Goal: Task Accomplishment & Management: Manage account settings

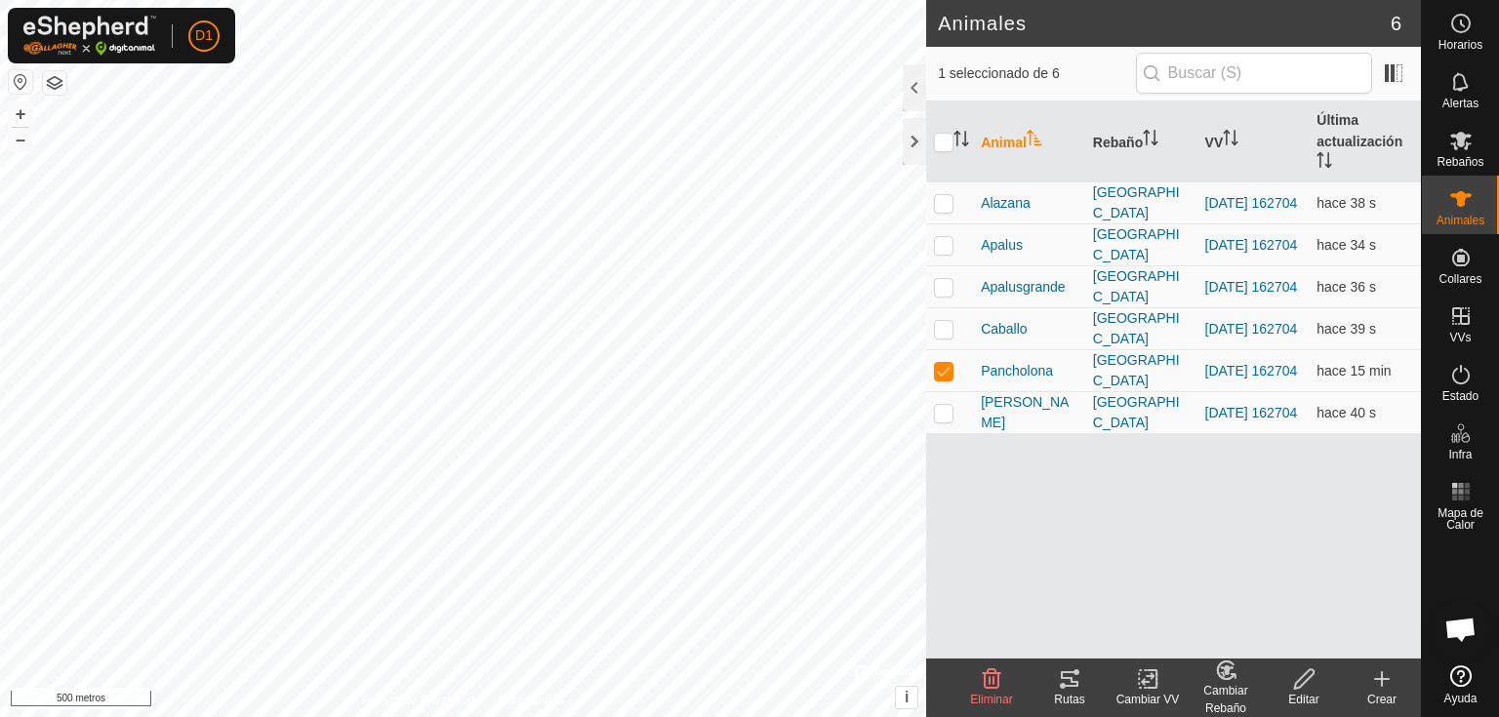
click at [1061, 684] on icon at bounding box center [1063, 686] width 6 height 6
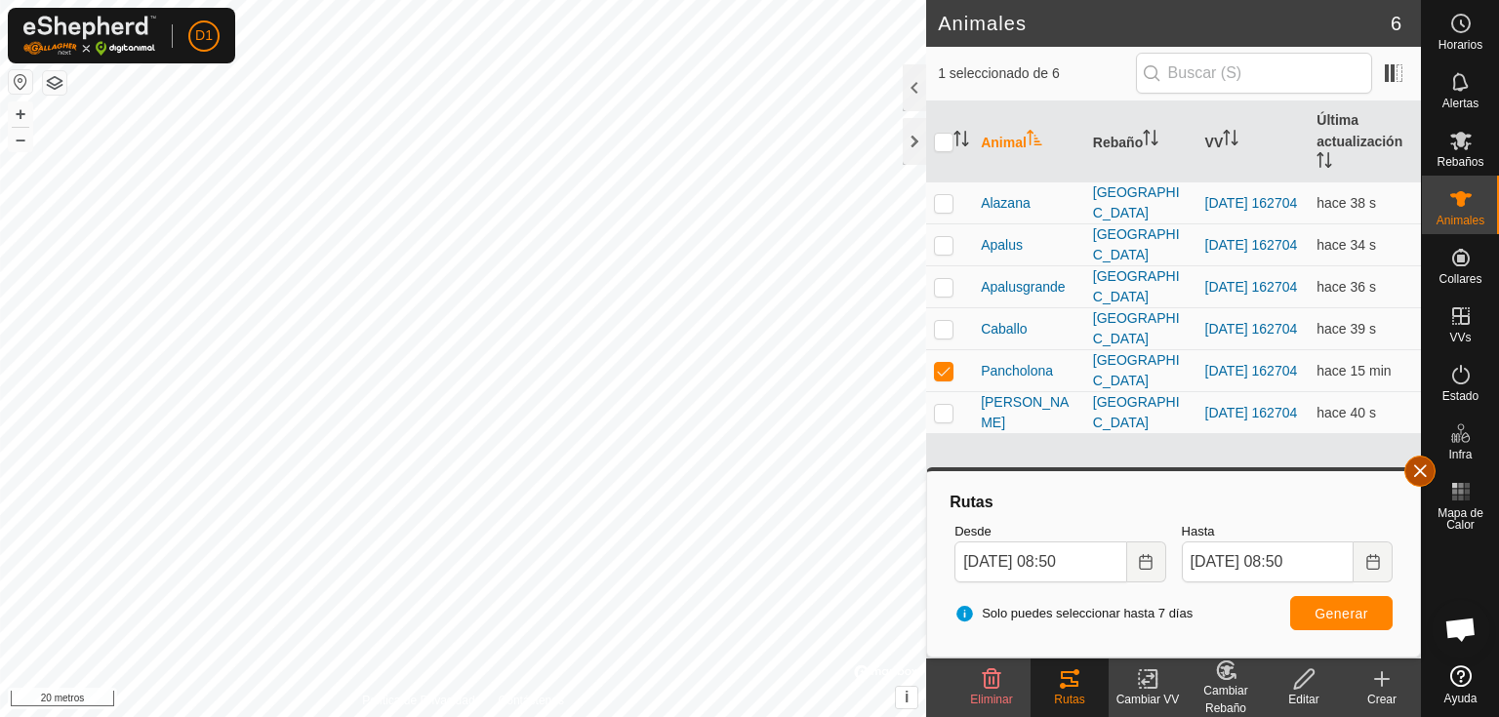
click at [1422, 472] on button "button" at bounding box center [1419, 471] width 31 height 31
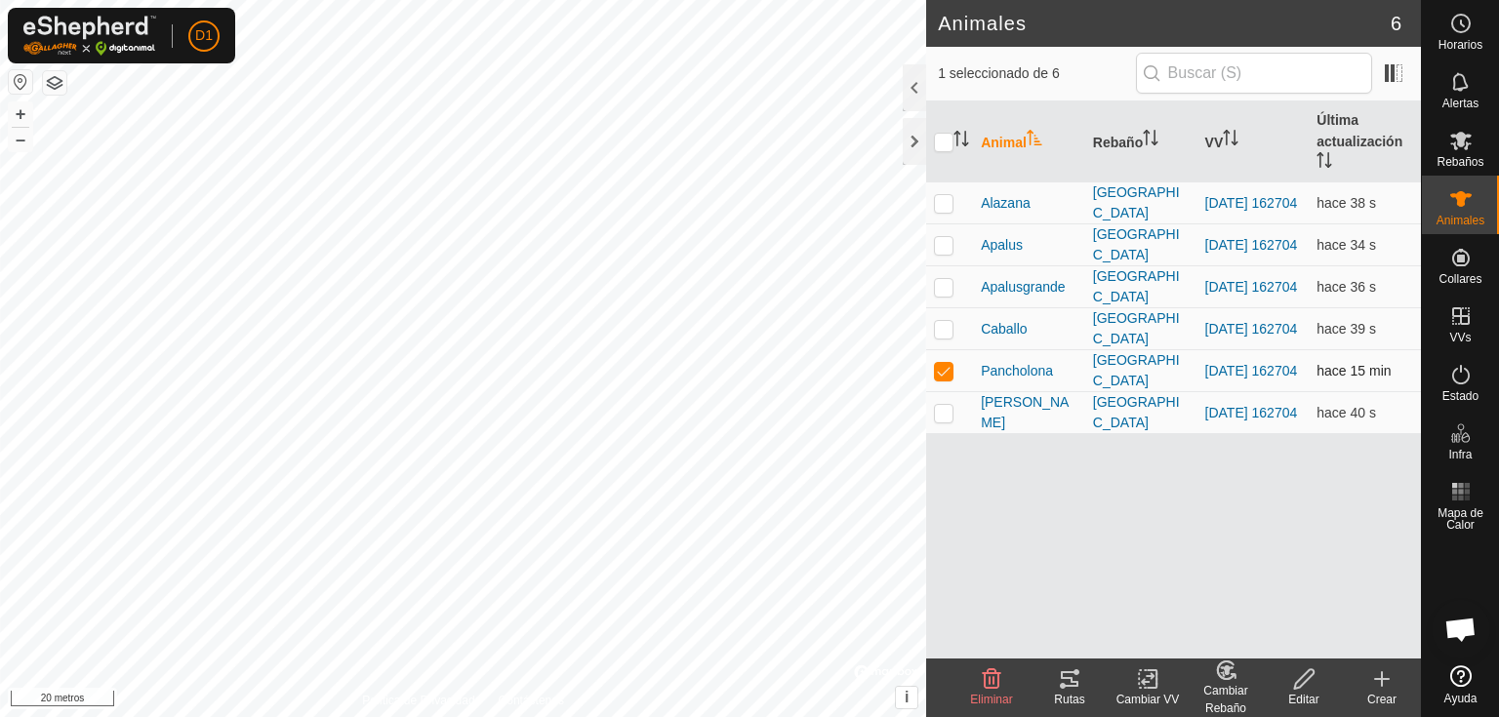
click at [943, 371] on p-checkbox at bounding box center [944, 371] width 20 height 16
checkbox input "false"
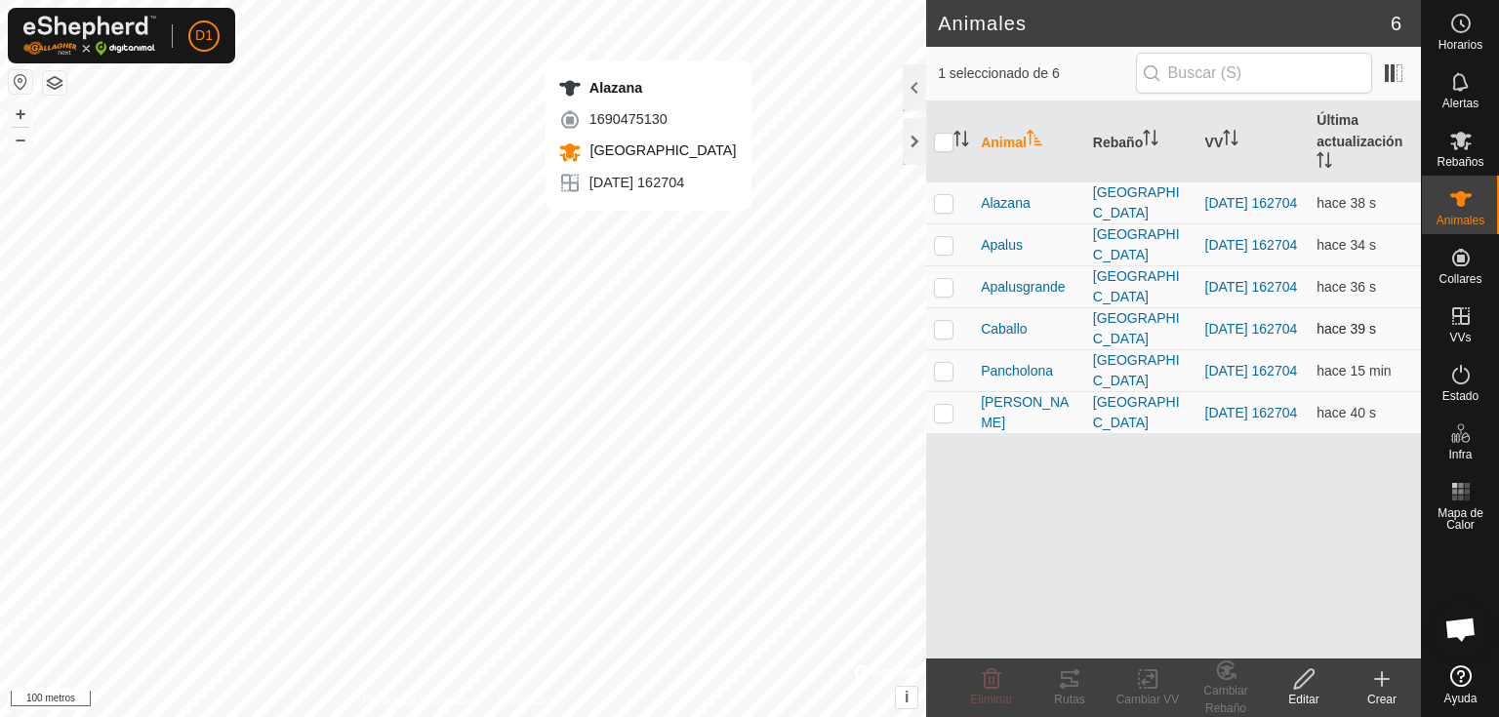
checkbox input "true"
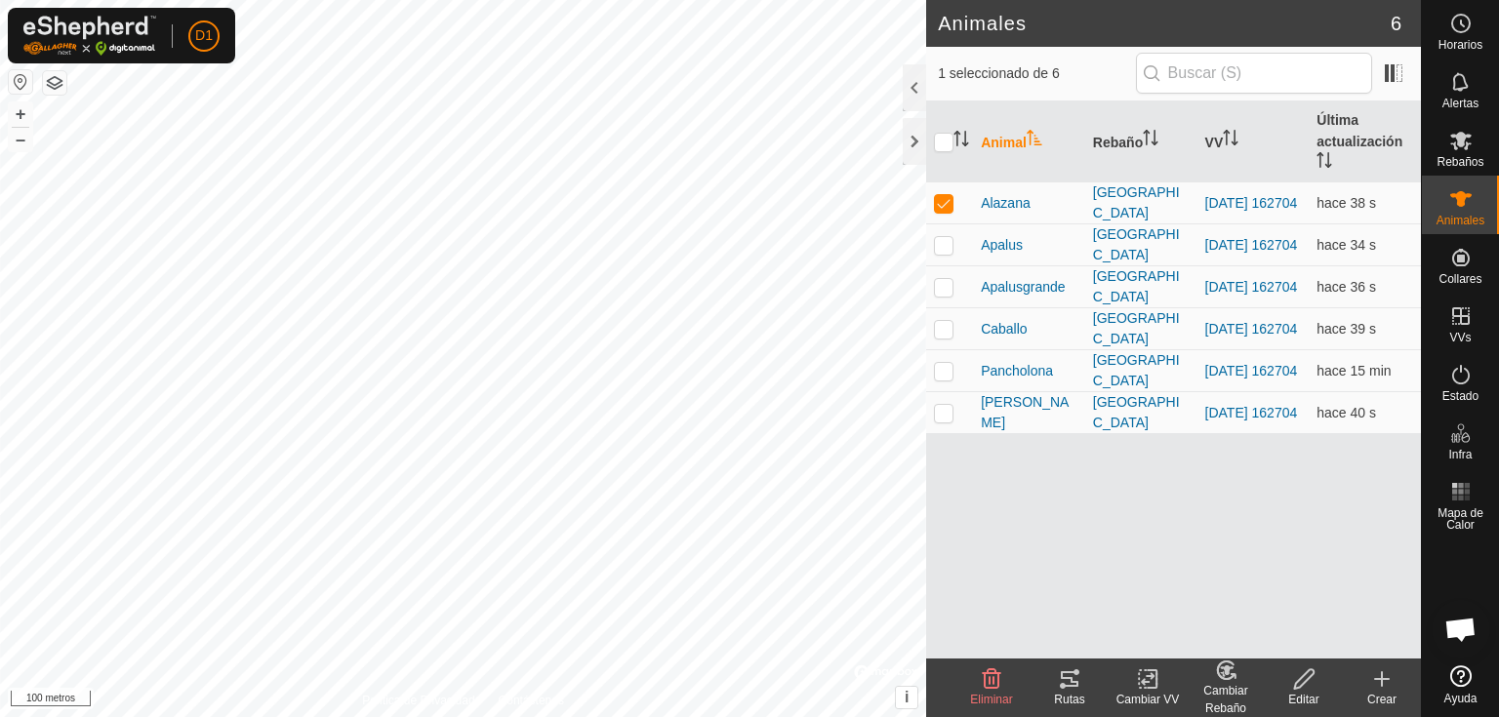
click at [1073, 679] on icon at bounding box center [1069, 678] width 23 height 23
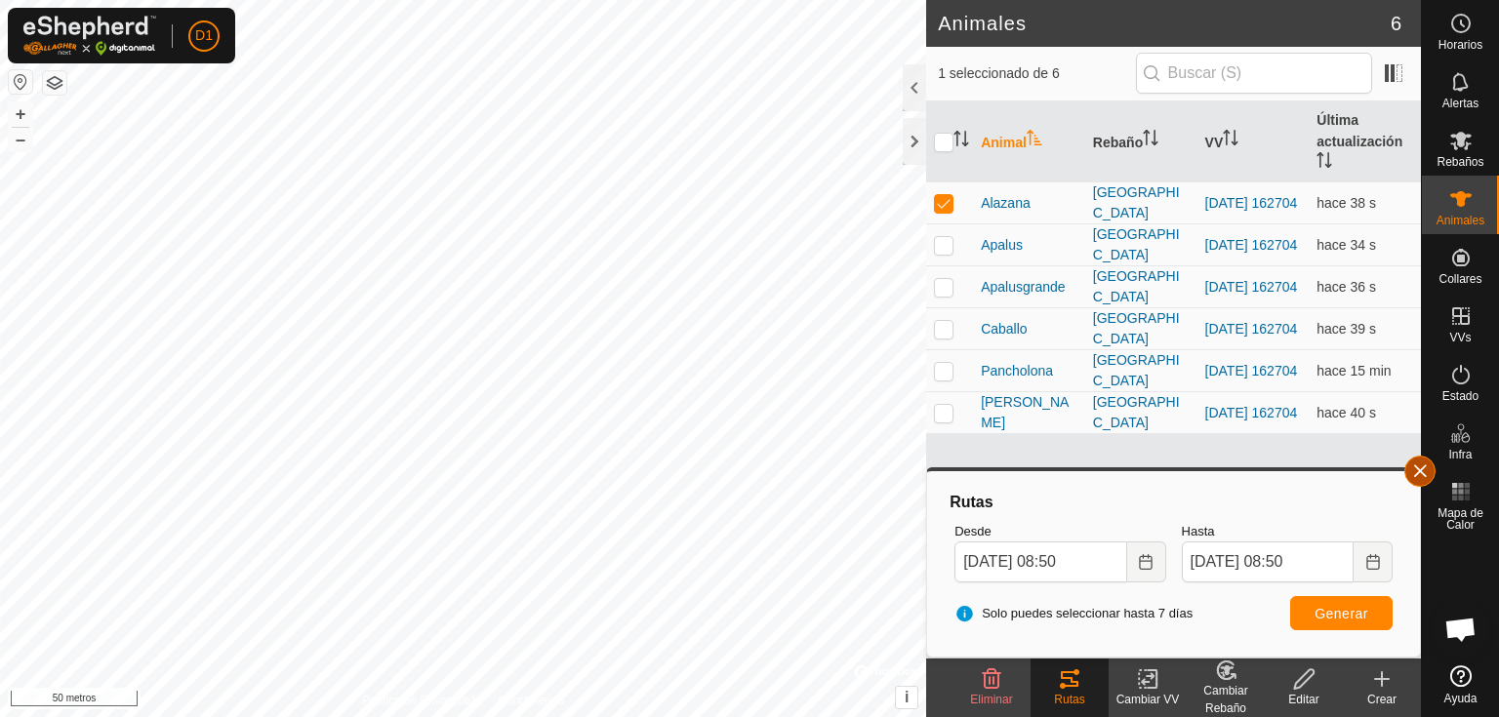
click at [1423, 471] on button "button" at bounding box center [1419, 471] width 31 height 31
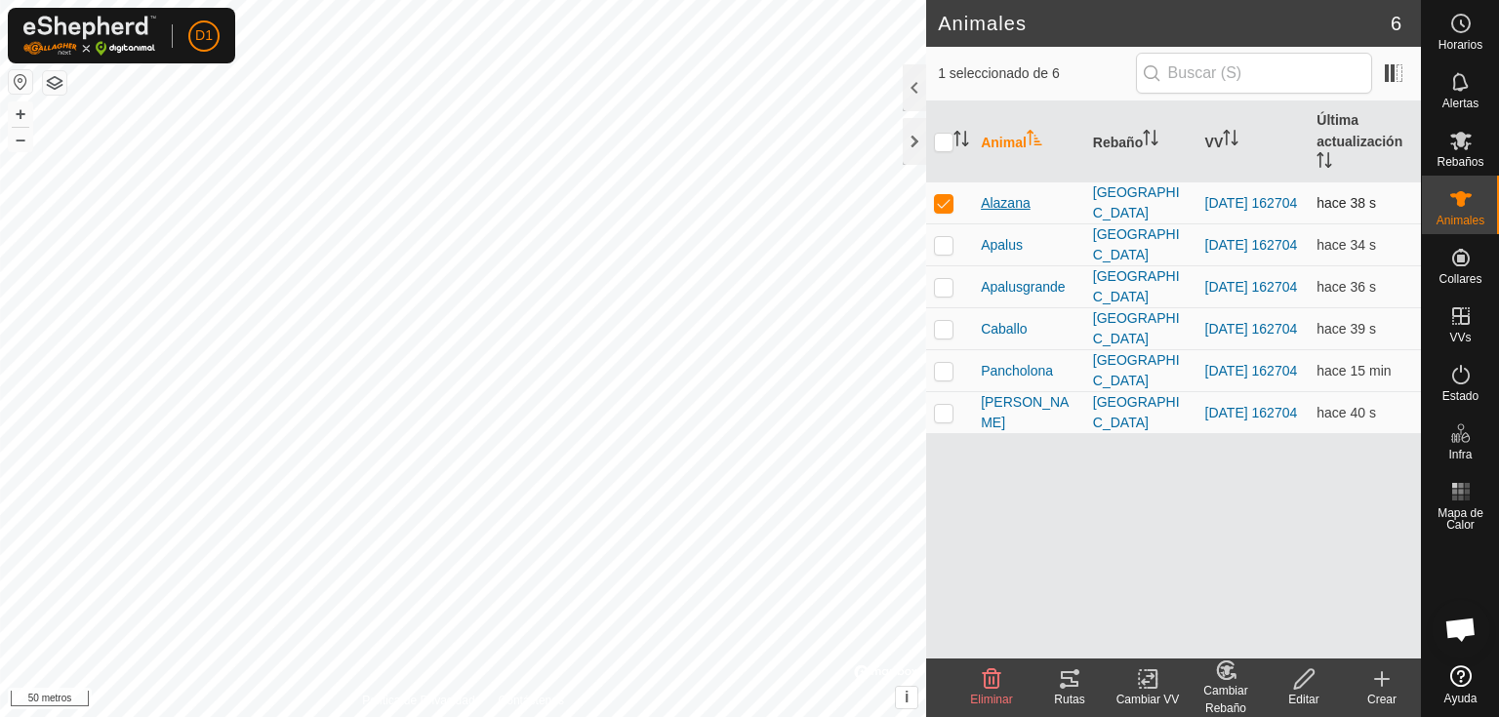
click at [1001, 197] on font "Alazana" at bounding box center [1006, 203] width 50 height 16
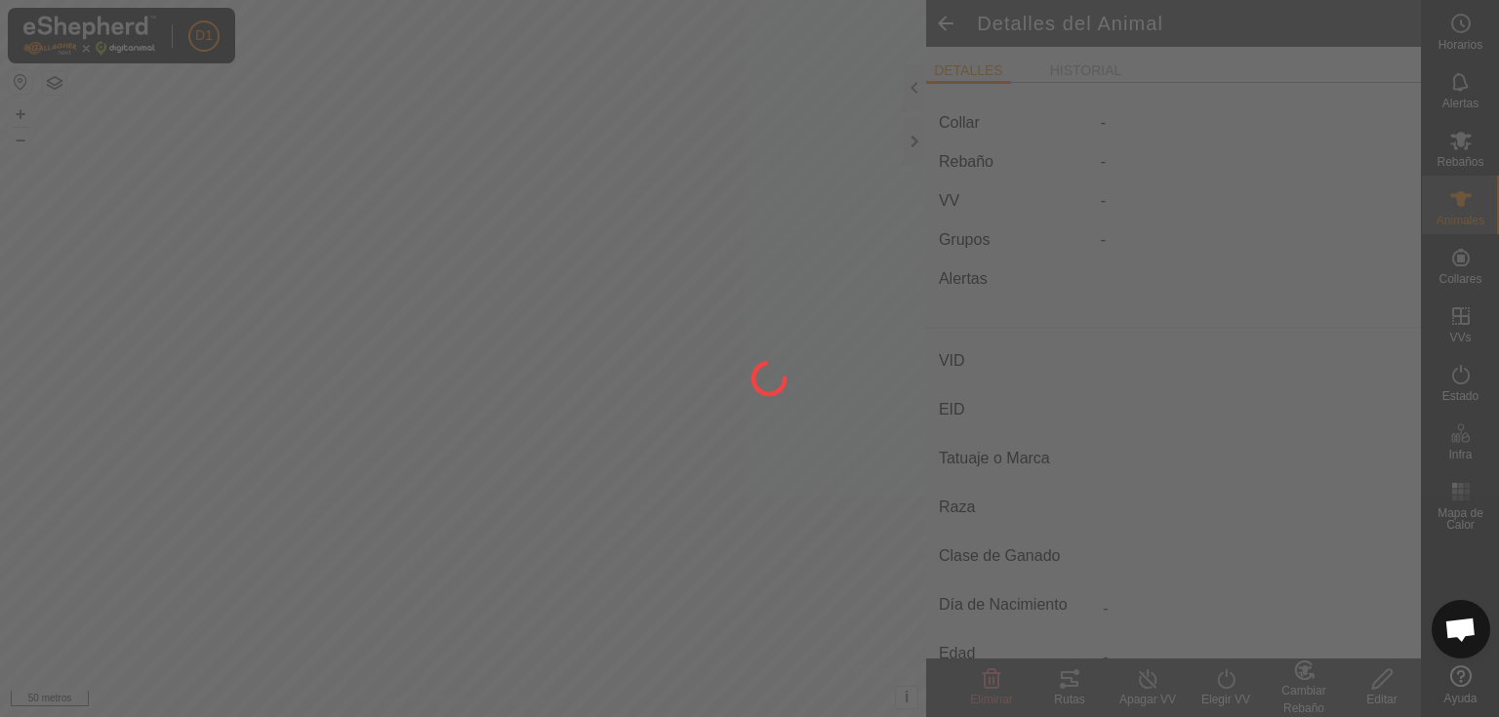
type input "Alazana"
type input "-"
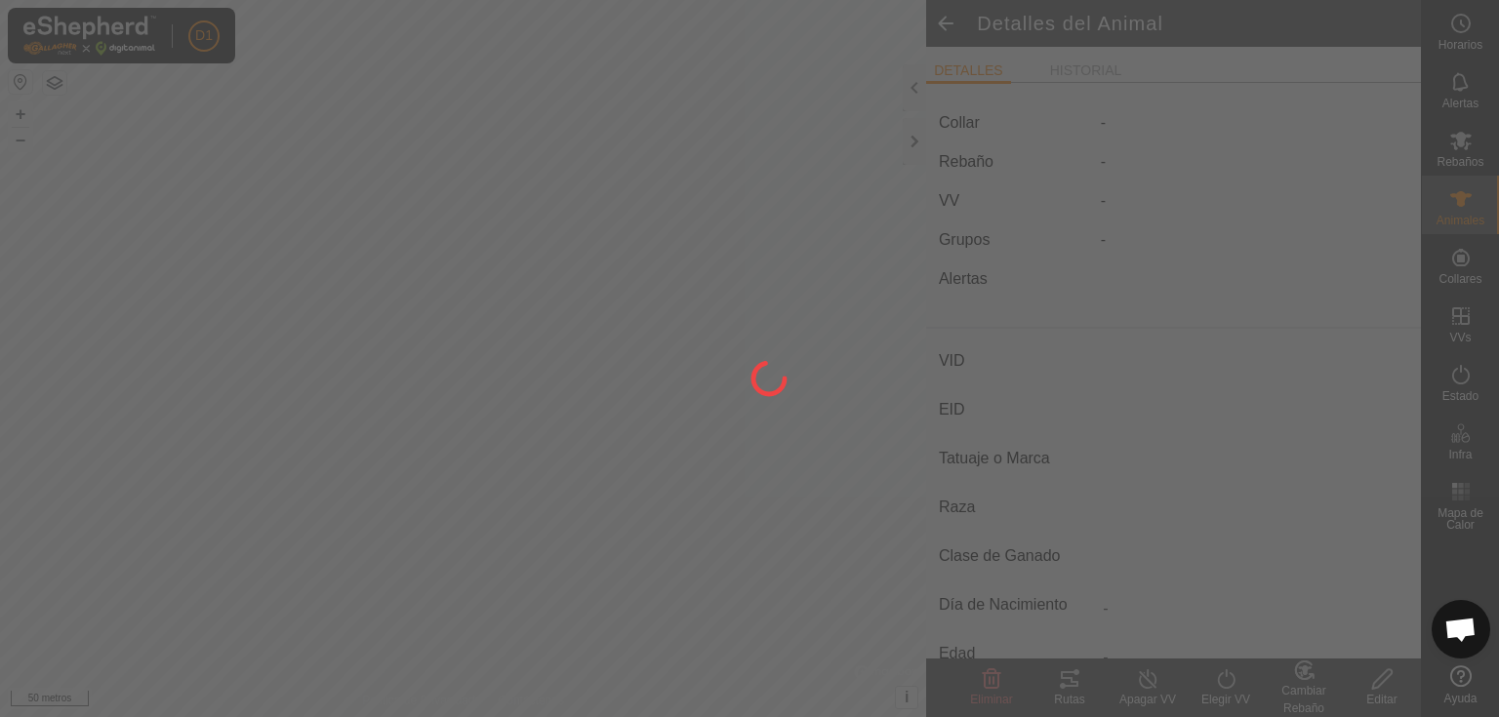
type input "0 kg"
type input "-"
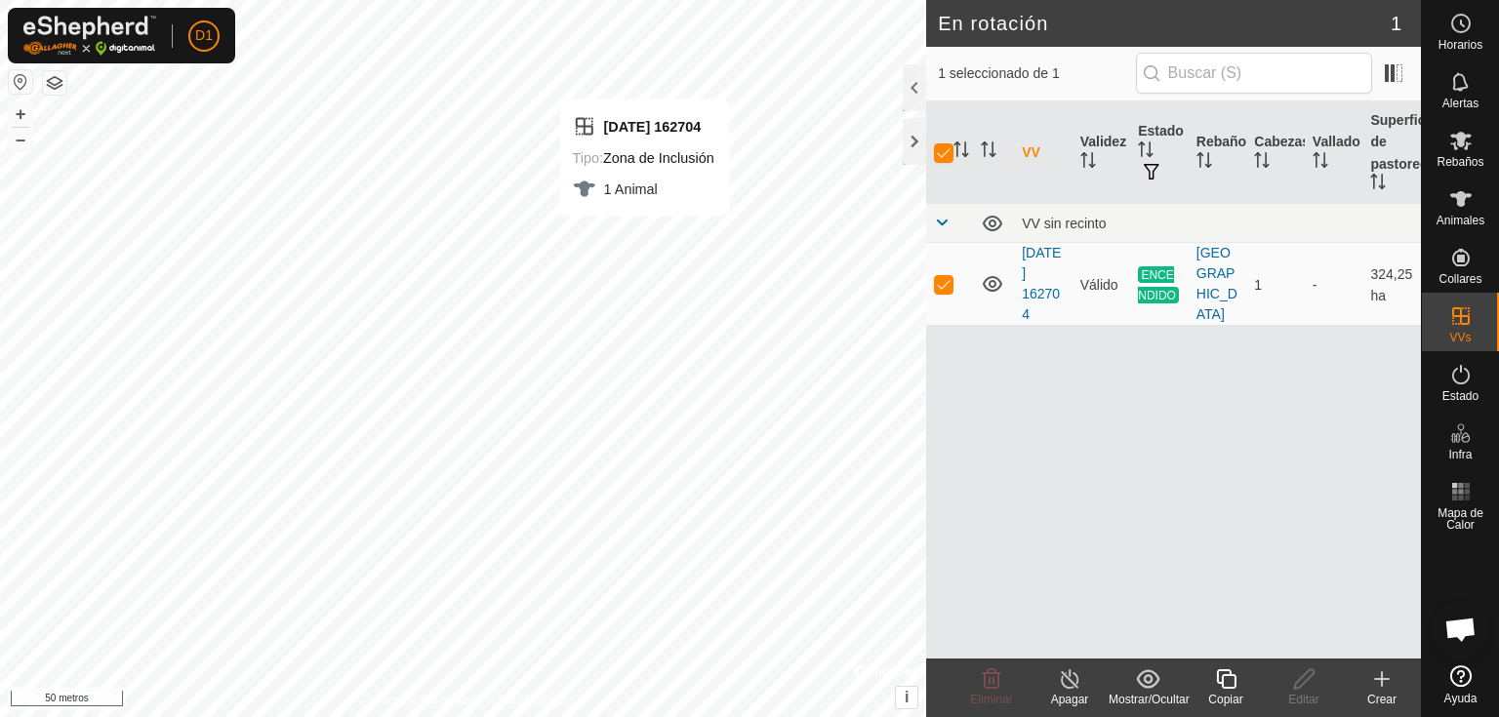
checkbox input "false"
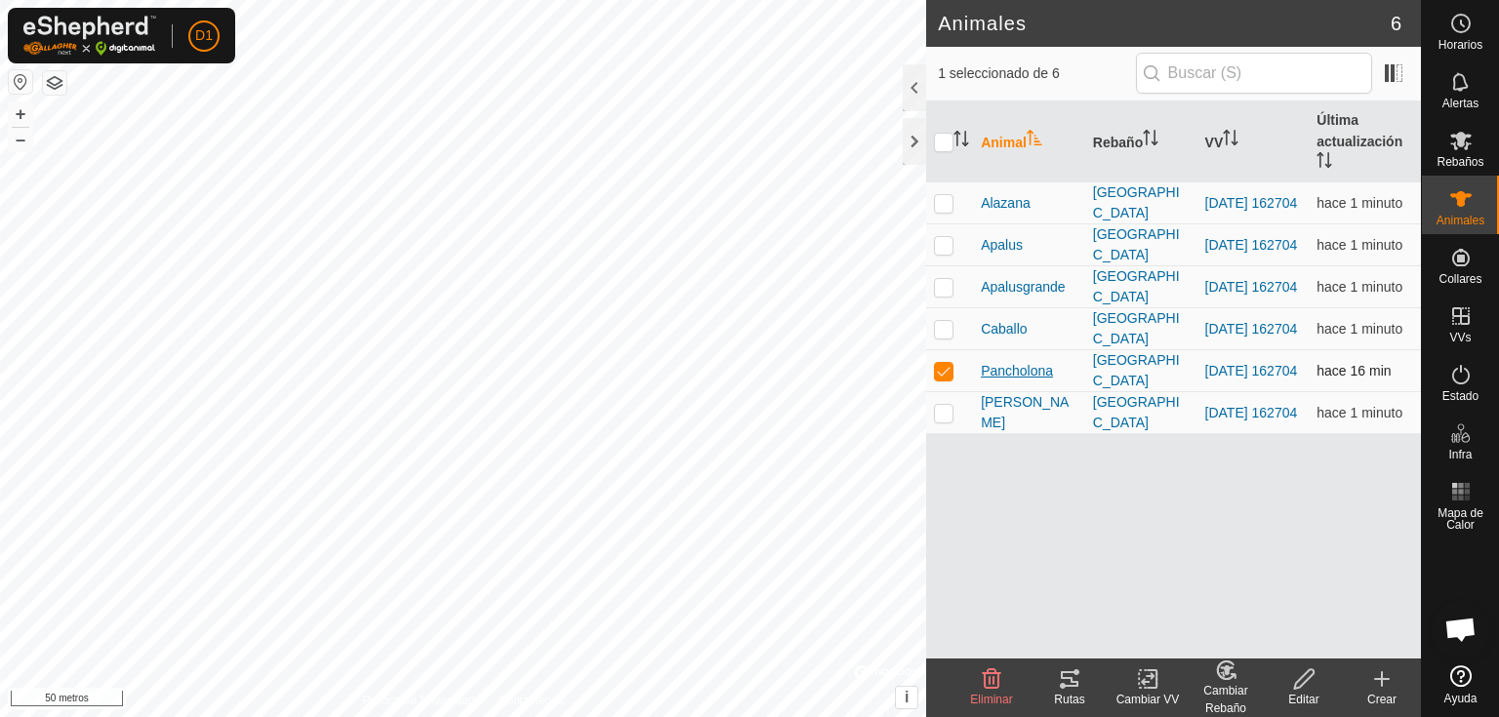
click at [1029, 363] on font "Pancholona" at bounding box center [1017, 371] width 72 height 16
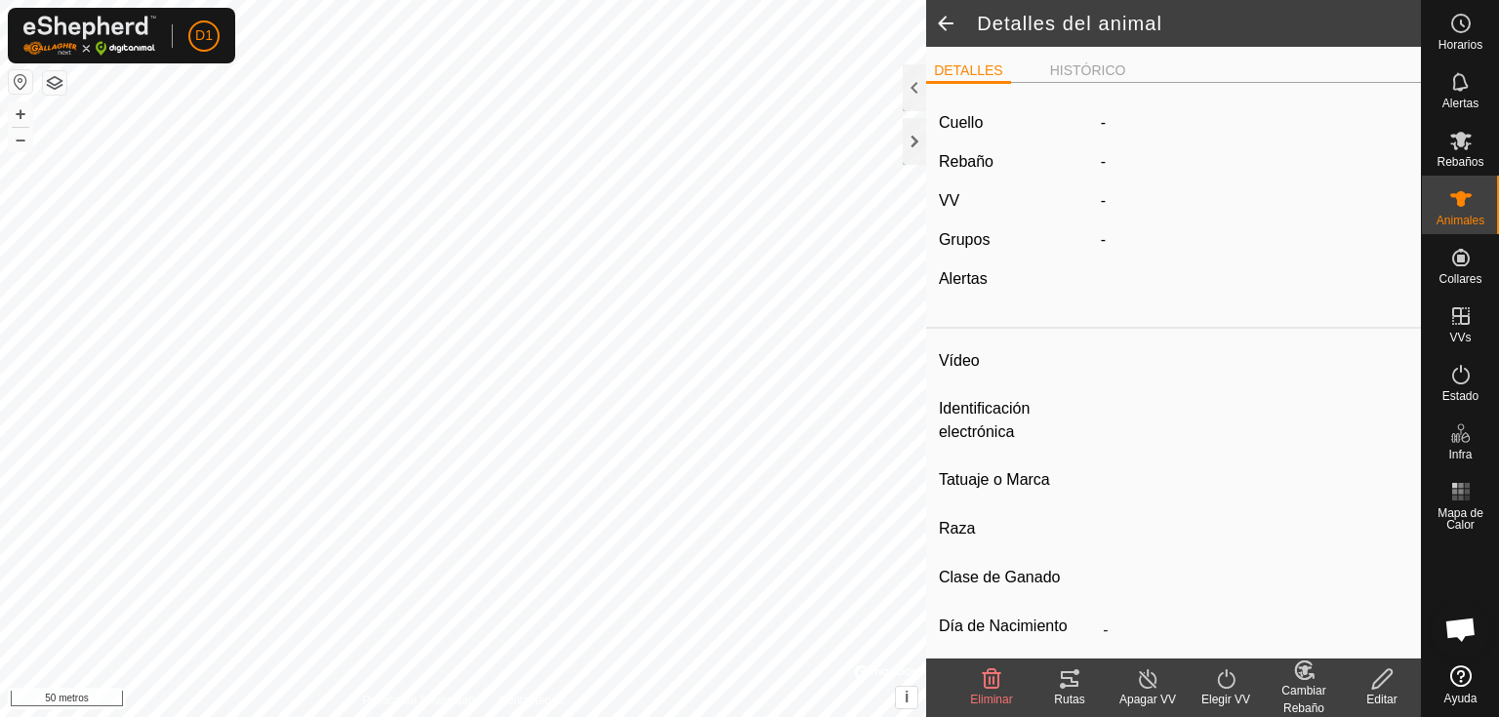
type input "Pancholona"
type input "-"
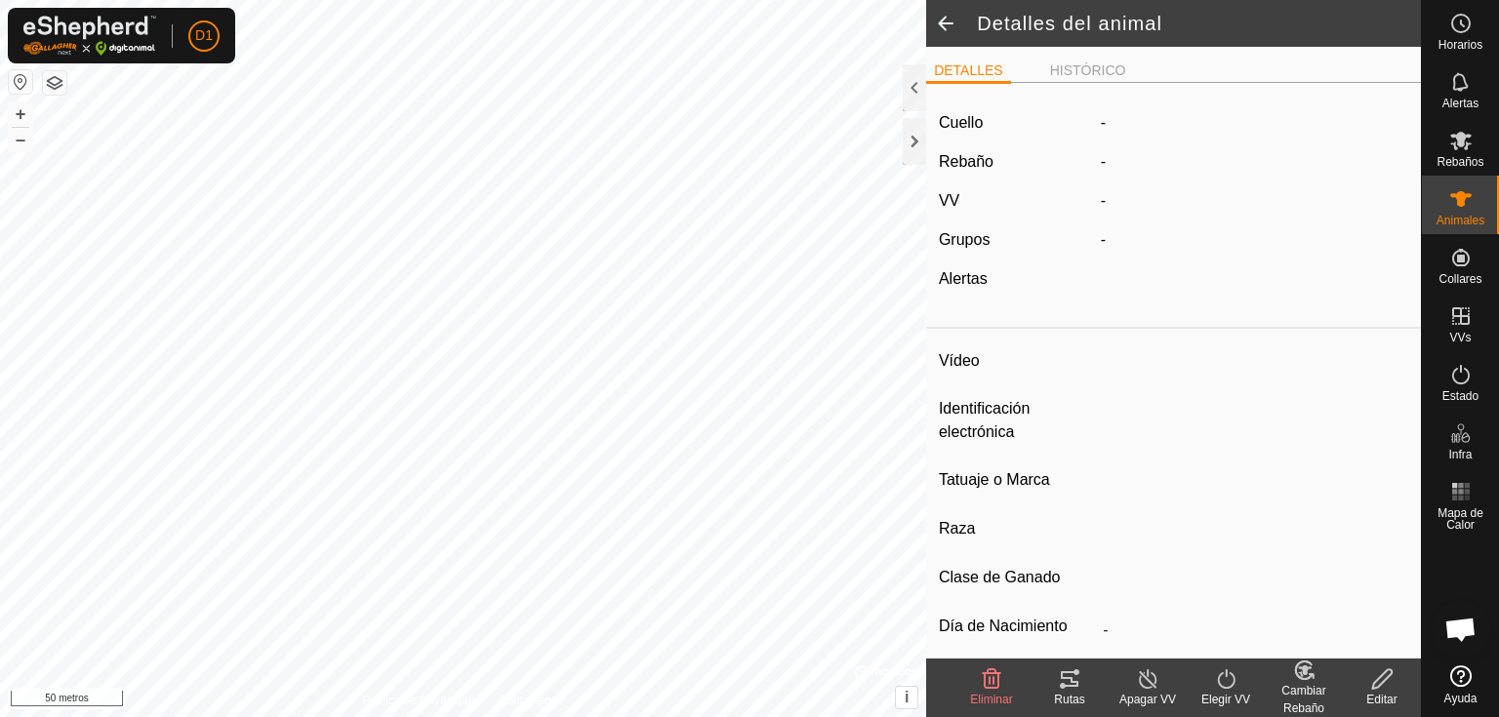
type input "0 kg"
type input "-"
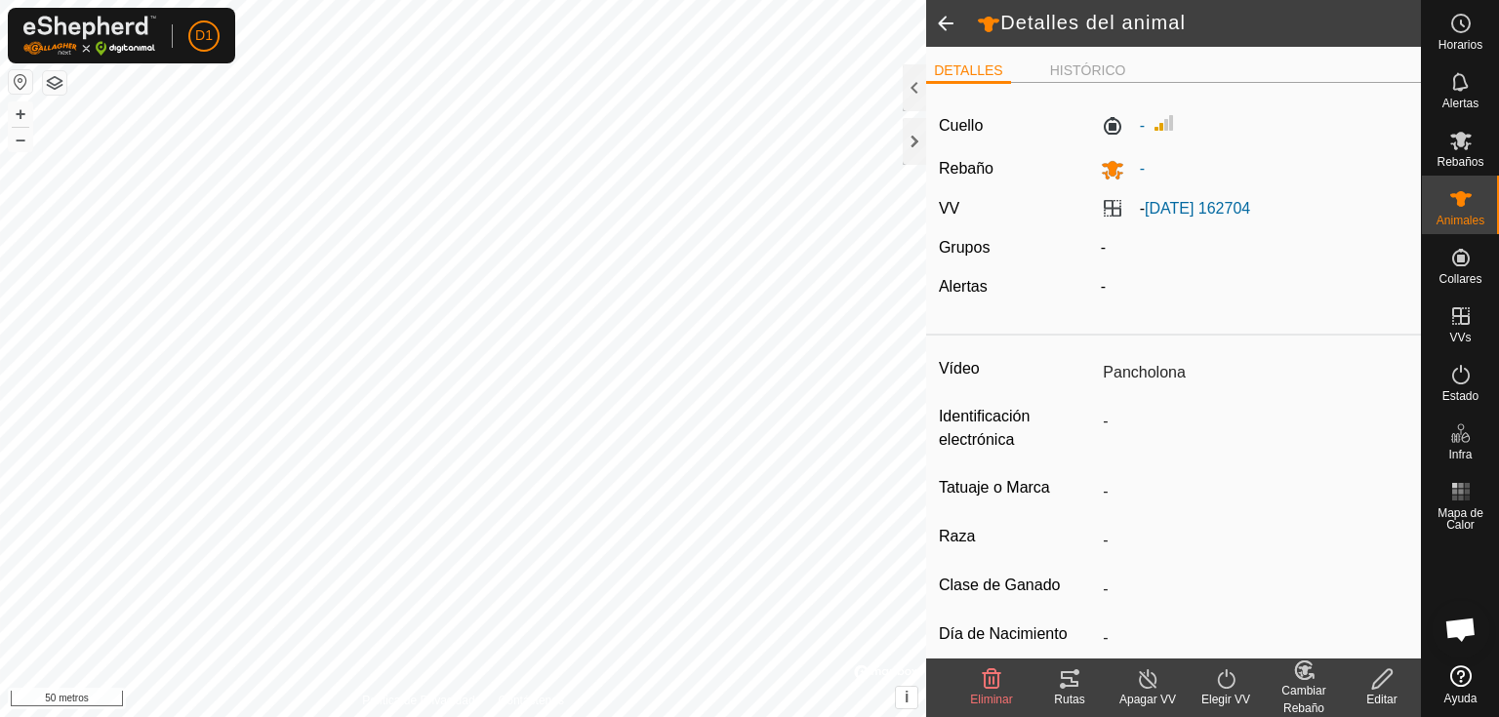
click at [938, 13] on span at bounding box center [945, 23] width 39 height 47
